Goal: Navigation & Orientation: Find specific page/section

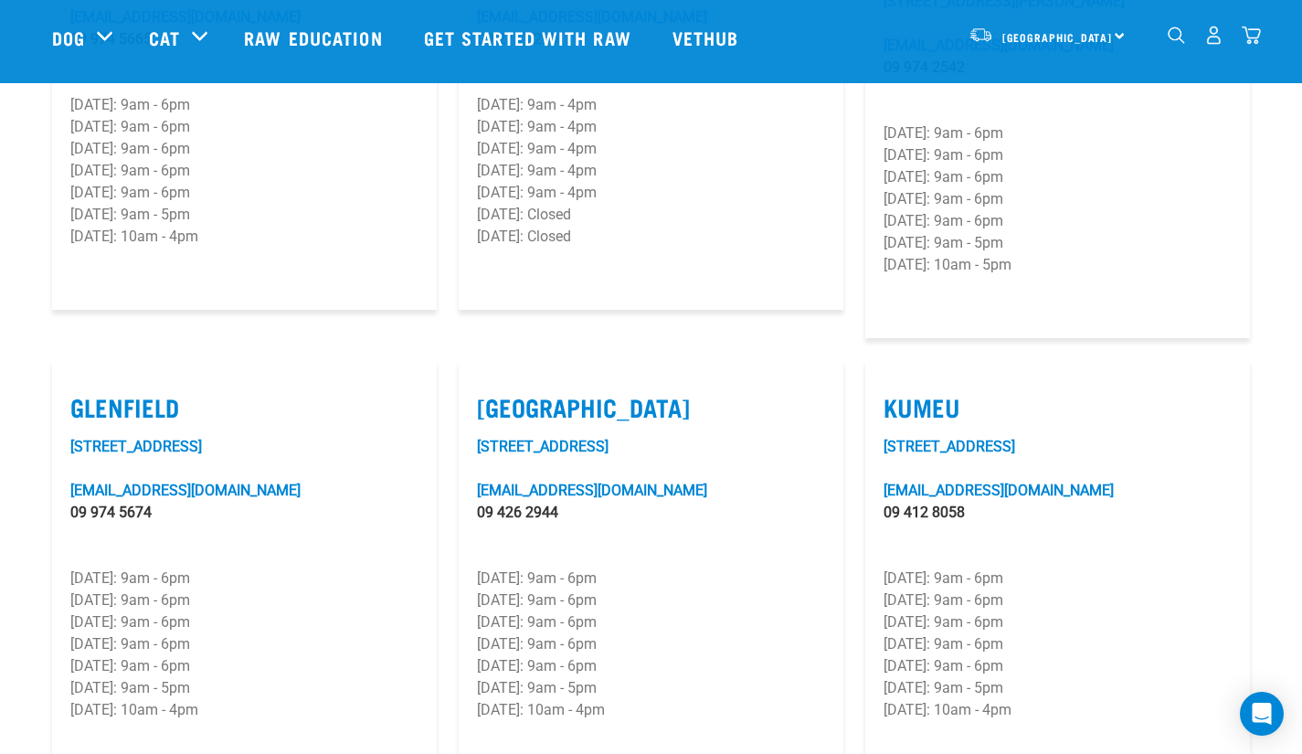
scroll to position [842, 0]
